Goal: Navigation & Orientation: Go to known website

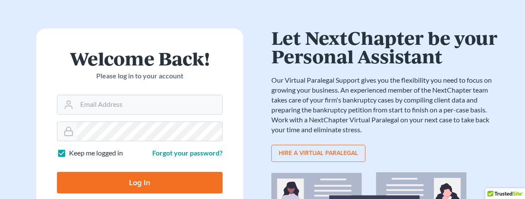
scroll to position [86, 0]
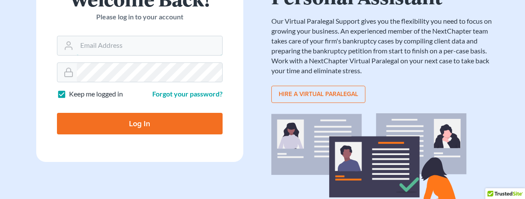
type input "[EMAIL_ADDRESS][DOMAIN_NAME]"
click at [162, 125] on input "Log In" at bounding box center [140, 124] width 166 height 22
type input "Thinking..."
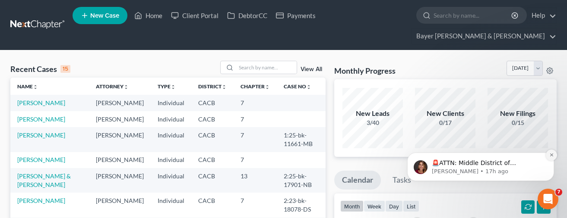
click at [531, 157] on icon "Dismiss notification" at bounding box center [551, 155] width 5 height 5
